Goal: Information Seeking & Learning: Learn about a topic

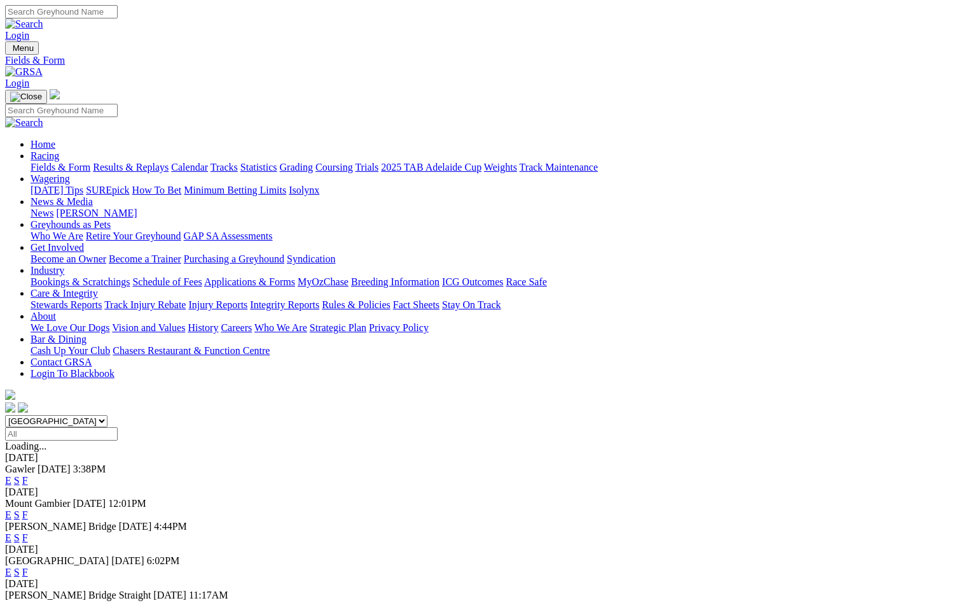
click at [157, 162] on link "Results & Replays" at bounding box center [131, 167] width 76 height 11
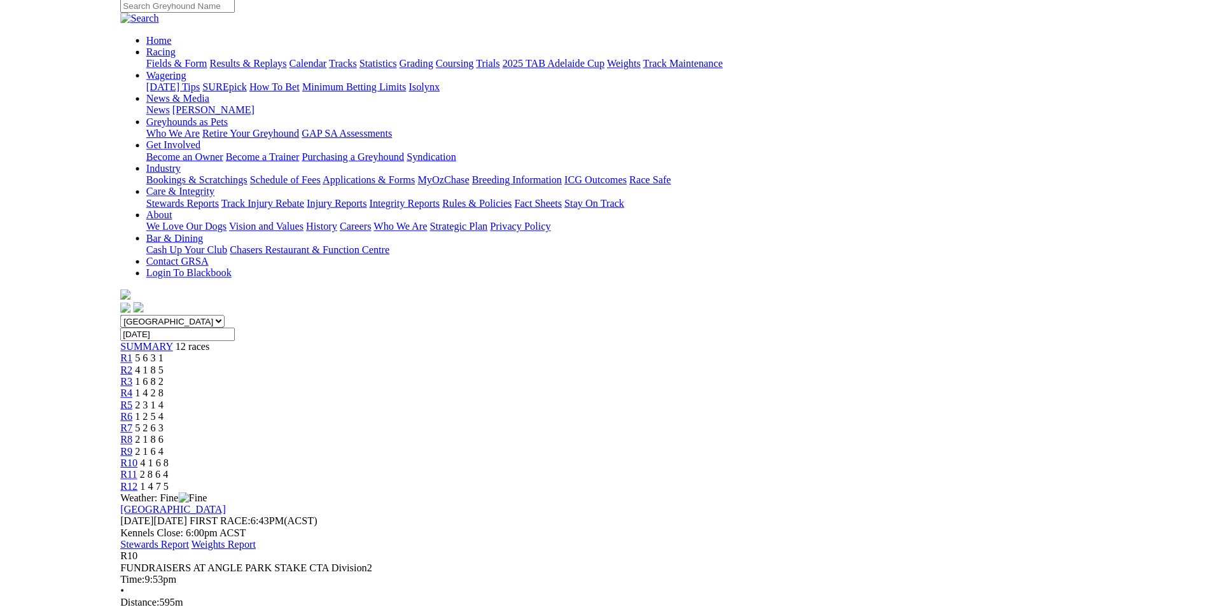
scroll to position [191, 0]
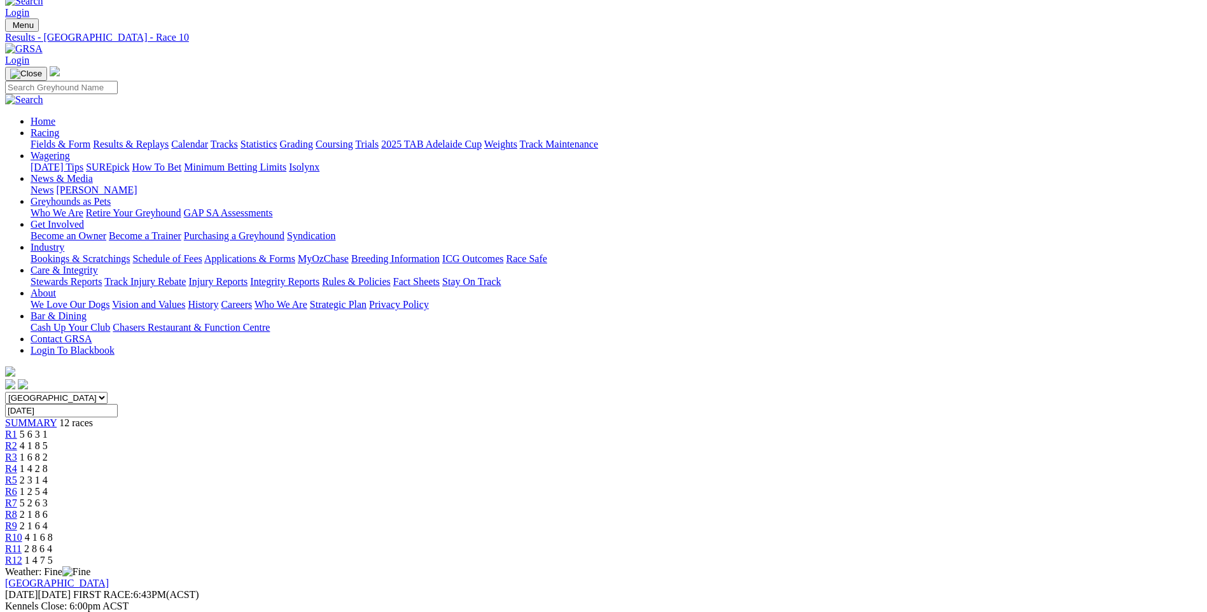
scroll to position [0, 0]
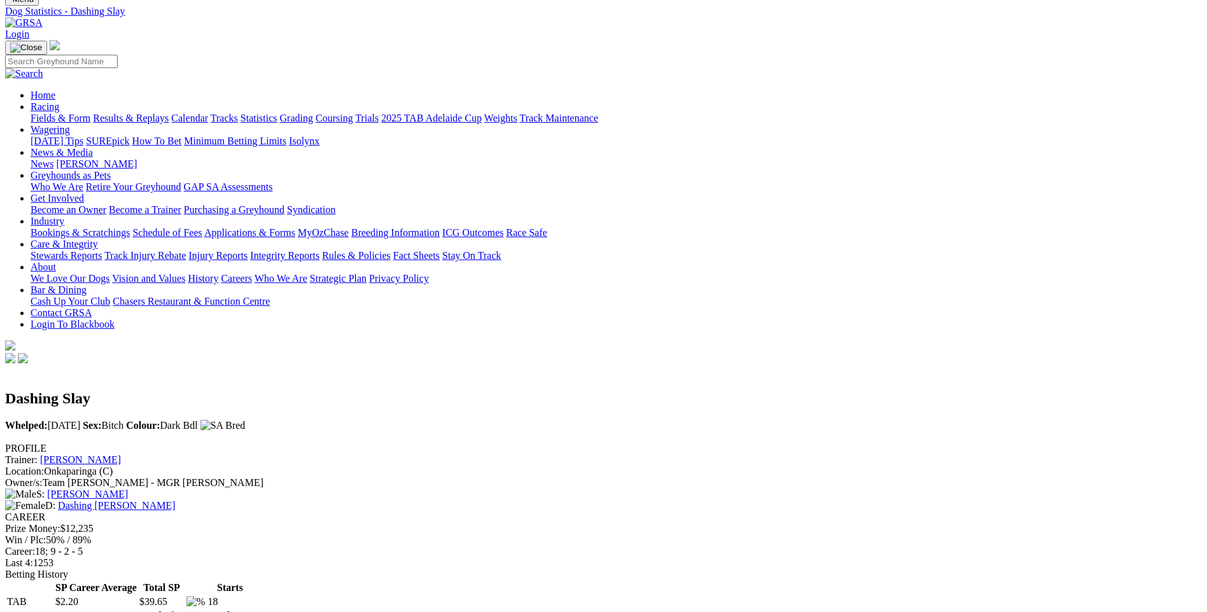
scroll to position [318, 0]
